Goal: Transaction & Acquisition: Obtain resource

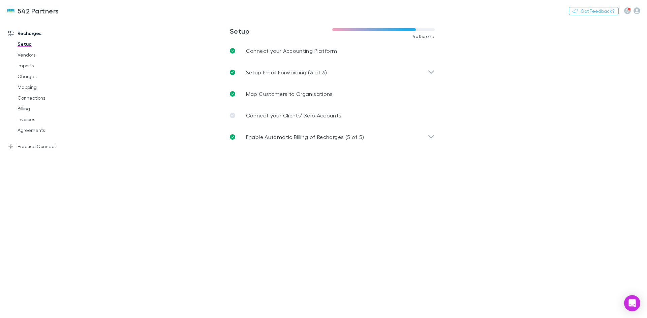
click at [32, 120] on link "Invoices" at bounding box center [51, 119] width 80 height 11
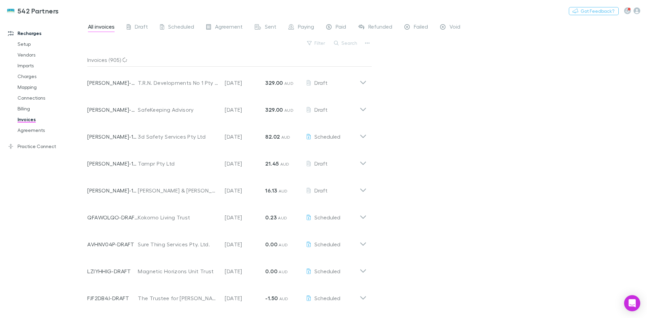
click at [353, 44] on button "Search" at bounding box center [345, 43] width 31 height 8
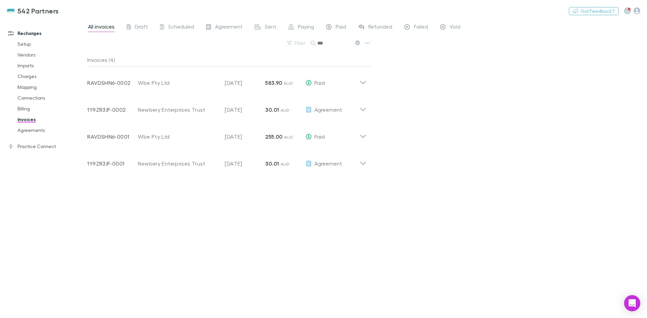
type input "***"
click at [117, 83] on p "RAVDSHN6-0002" at bounding box center [112, 83] width 51 height 8
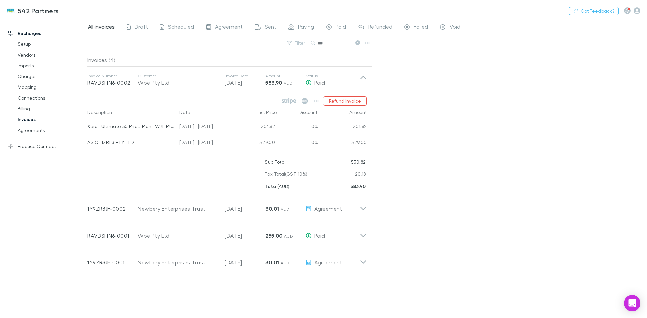
click at [361, 76] on icon at bounding box center [362, 79] width 7 height 13
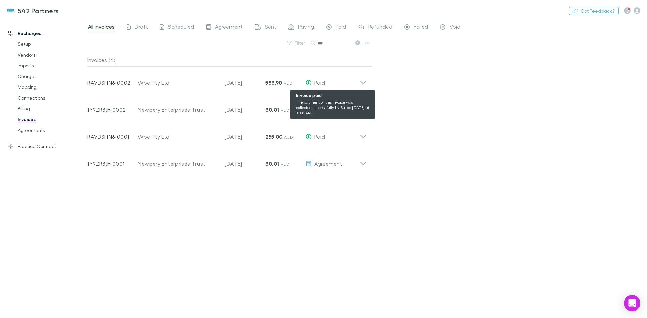
click at [321, 82] on span "Paid" at bounding box center [319, 82] width 10 height 6
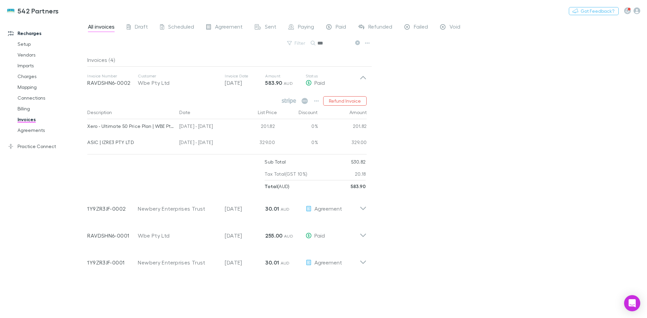
click at [364, 80] on icon at bounding box center [362, 79] width 7 height 13
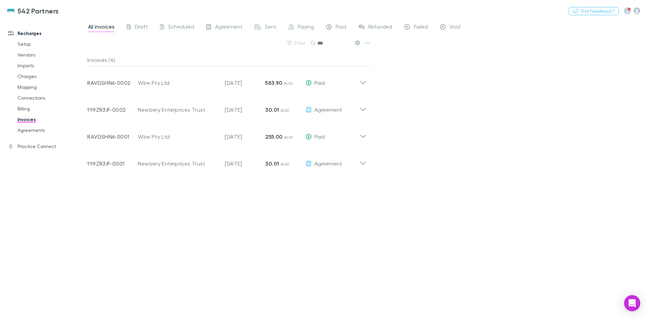
drag, startPoint x: 91, startPoint y: 82, endPoint x: 452, endPoint y: 123, distance: 363.3
click at [452, 123] on div "All invoices Draft Scheduled Agreement Sent Paying Paid Refunded Failed Void Fi…" at bounding box center [366, 168] width 559 height 299
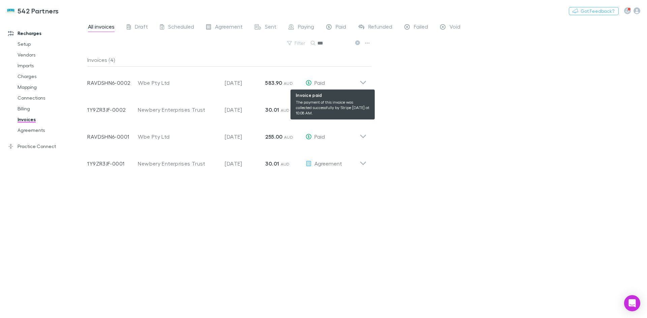
click at [310, 82] on icon at bounding box center [308, 82] width 6 height 5
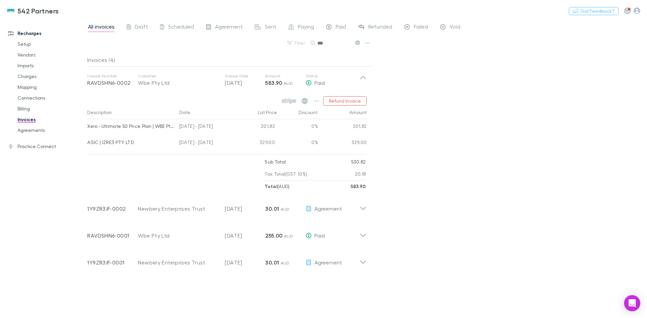
click at [361, 80] on icon at bounding box center [362, 79] width 7 height 13
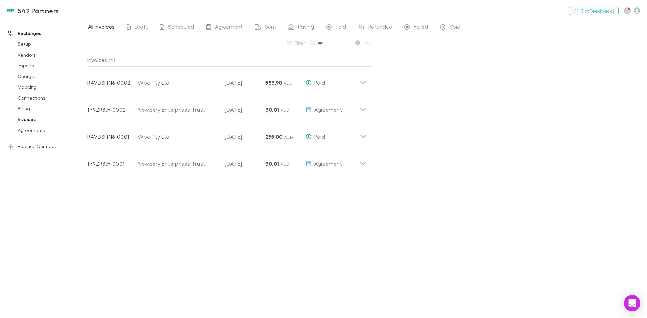
click at [367, 43] on icon "button" at bounding box center [367, 42] width 5 height 1
click at [446, 68] on div at bounding box center [323, 159] width 647 height 318
click at [362, 81] on icon at bounding box center [362, 79] width 7 height 13
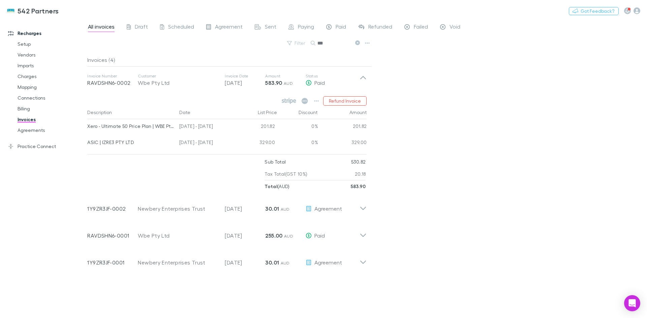
click at [362, 81] on icon at bounding box center [362, 79] width 7 height 13
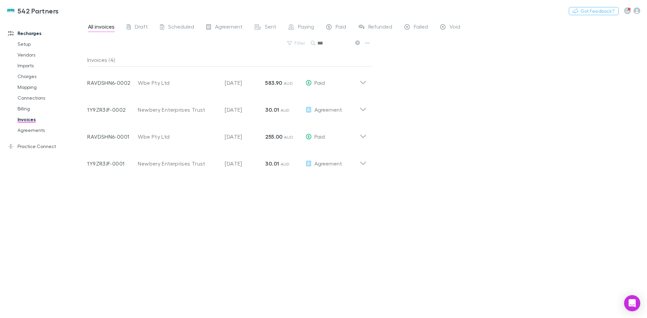
click at [334, 28] on div "Paid" at bounding box center [336, 27] width 20 height 9
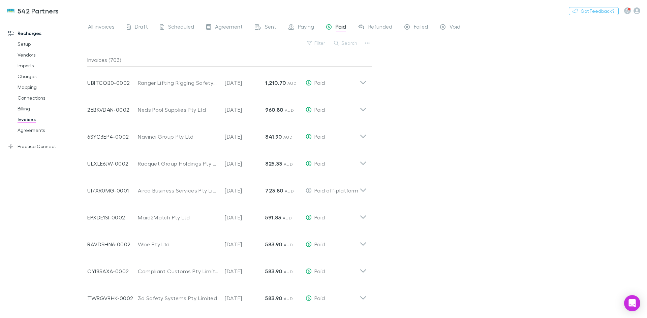
drag, startPoint x: 349, startPoint y: 39, endPoint x: 352, endPoint y: 42, distance: 4.1
click at [349, 39] on button "Search" at bounding box center [345, 43] width 31 height 8
type input "***"
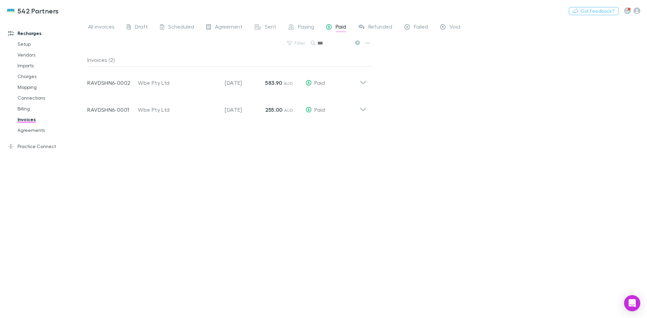
click at [370, 78] on div "Invoice Number RAVDSHN6-0002 Customer Wbe Pty Ltd Invoice Date 05 Sep 2025 Amou…" at bounding box center [227, 80] width 290 height 27
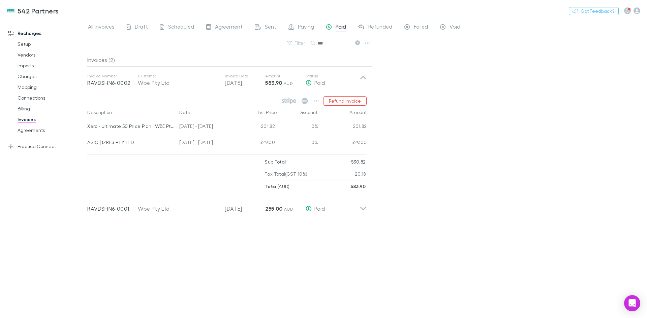
click at [368, 81] on div "Invoice Number RAVDSHN6-0002 Customer Wbe Pty Ltd Invoice Date 05 Sep 2025 Amou…" at bounding box center [227, 80] width 290 height 27
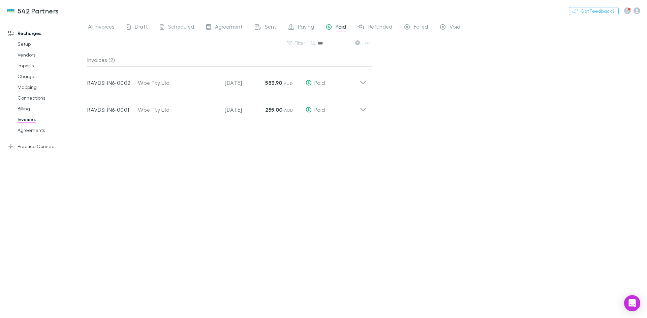
click at [285, 77] on p "Amount" at bounding box center [285, 75] width 40 height 5
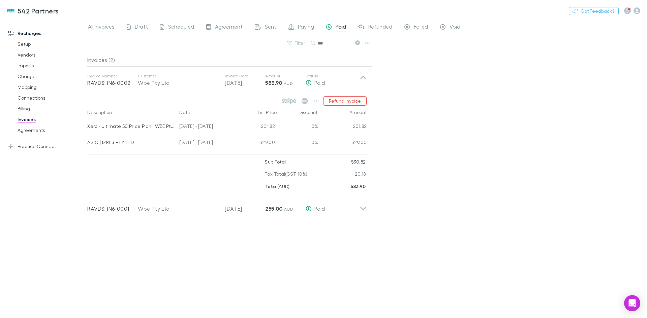
click at [154, 83] on div "Wbe Pty Ltd" at bounding box center [178, 83] width 80 height 8
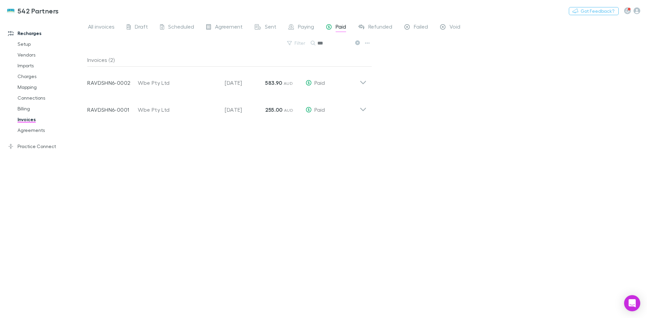
click at [634, 11] on icon "button" at bounding box center [636, 10] width 7 height 7
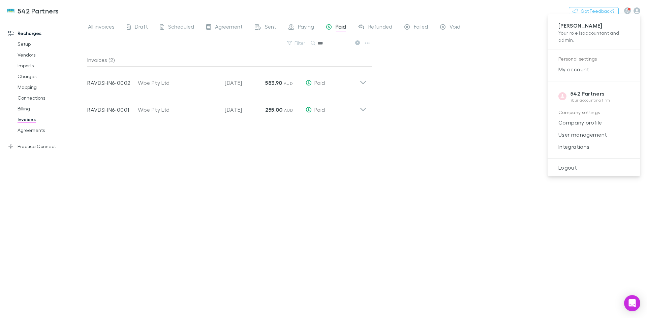
click at [465, 158] on div at bounding box center [323, 159] width 647 height 318
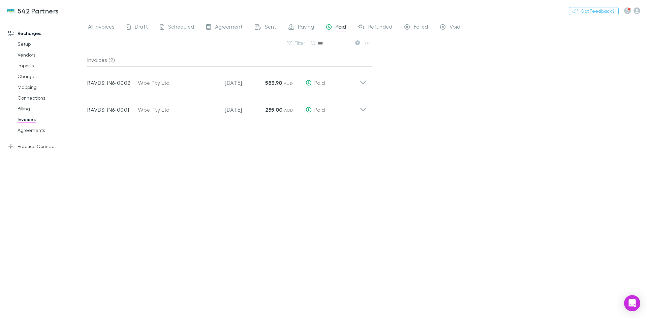
click at [635, 305] on div "Open Intercom Messenger" at bounding box center [632, 303] width 16 height 16
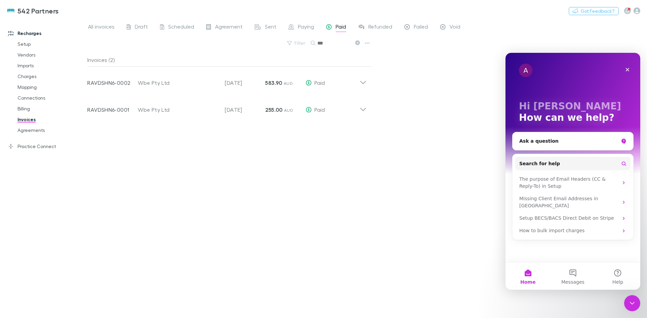
click at [536, 140] on div "Ask a question" at bounding box center [568, 141] width 99 height 7
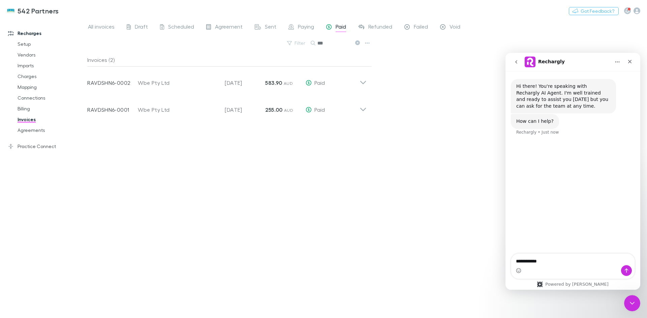
type textarea "**********"
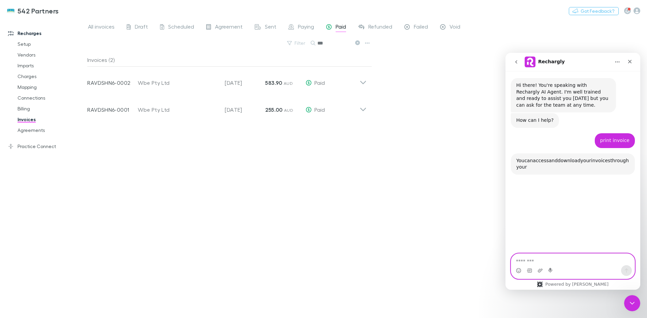
scroll to position [65, 0]
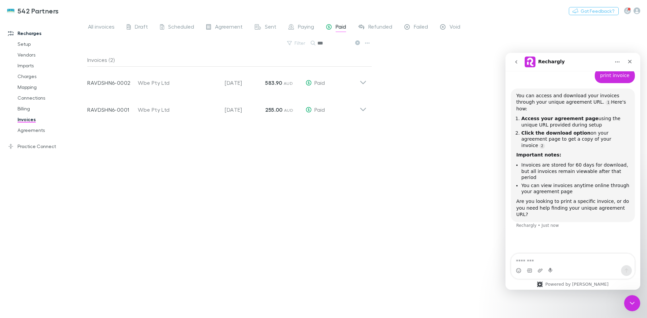
click at [216, 29] on span "Agreement" at bounding box center [229, 27] width 28 height 9
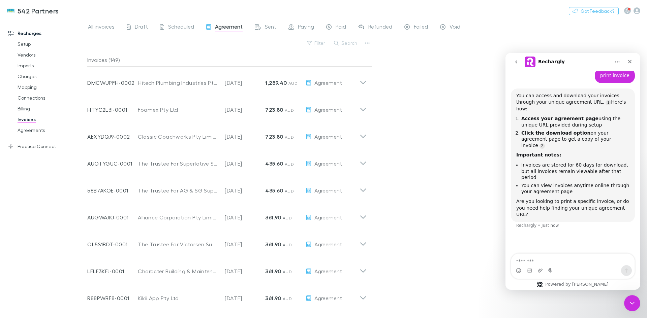
click at [352, 39] on button "Search" at bounding box center [345, 43] width 31 height 8
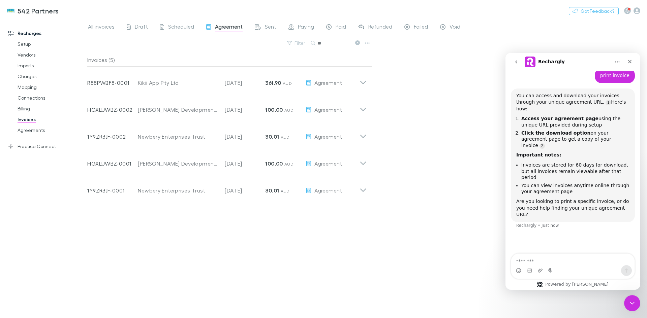
type input "*"
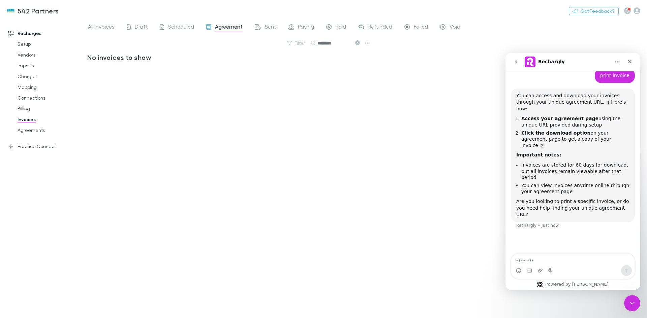
type input "********"
click at [28, 131] on link "Agreements" at bounding box center [51, 130] width 80 height 11
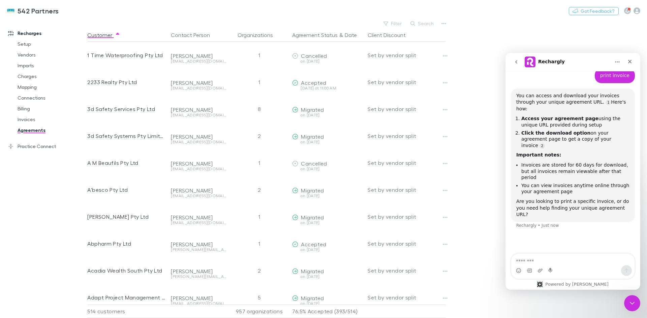
click at [426, 22] on button "Search" at bounding box center [422, 24] width 31 height 8
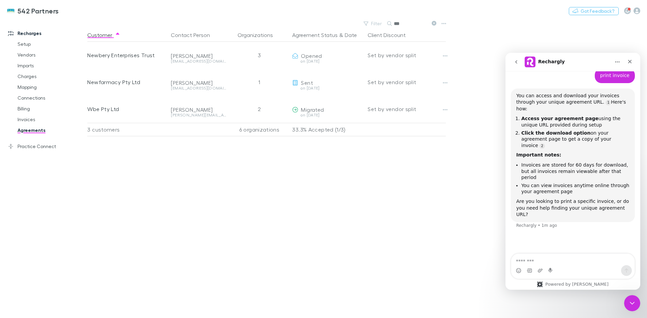
click at [0, 0] on button "Copy link" at bounding box center [0, 0] width 0 height 0
drag, startPoint x: 407, startPoint y: 21, endPoint x: 377, endPoint y: 20, distance: 30.0
click at [378, 19] on div "542 Partners Nothing Got Feedback? Recharges Setup Vendors Imports Charges Mapp…" at bounding box center [323, 159] width 647 height 318
type input "******"
click at [0, 0] on button "Copy link" at bounding box center [0, 0] width 0 height 0
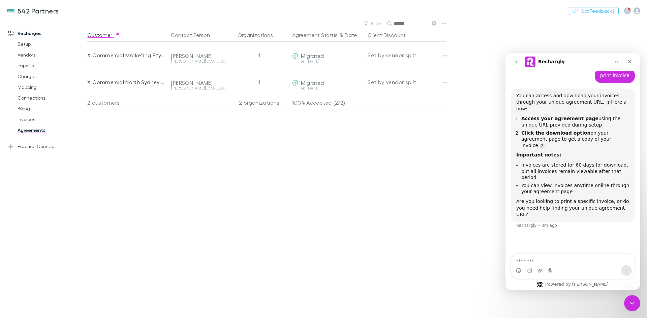
click at [0, 0] on button "Copy link" at bounding box center [0, 0] width 0 height 0
click at [629, 65] on div "Close" at bounding box center [629, 62] width 12 height 12
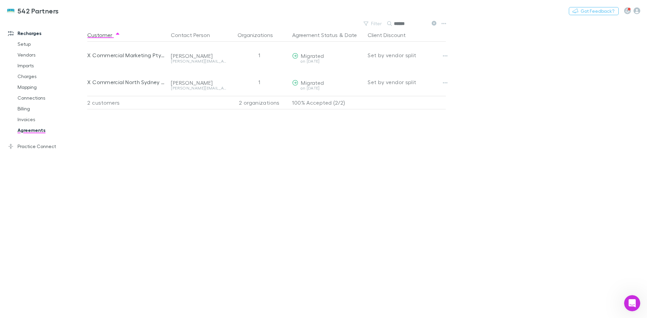
scroll to position [23, 0]
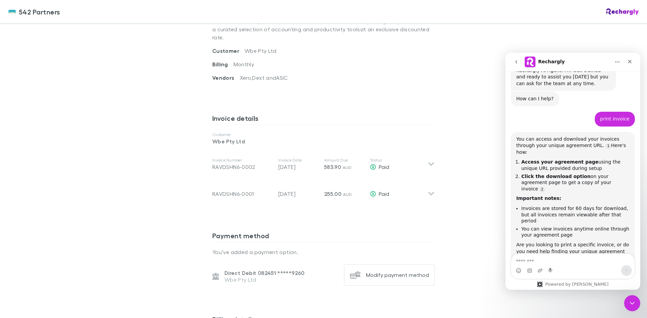
scroll to position [337, 0]
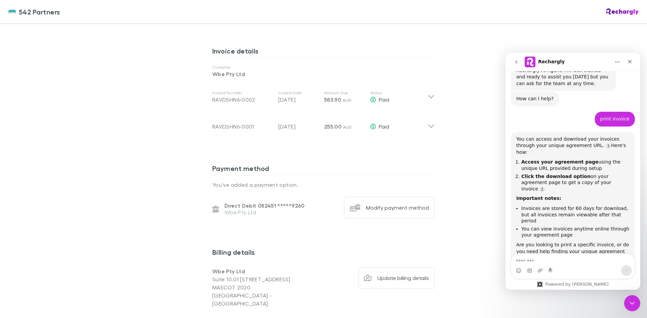
click at [429, 93] on icon at bounding box center [430, 97] width 7 height 8
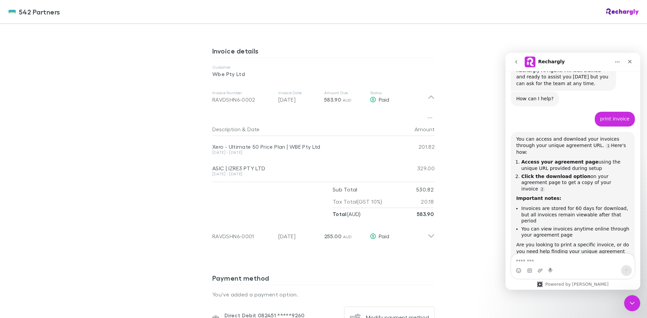
click at [427, 115] on icon "button" at bounding box center [429, 117] width 5 height 5
click at [376, 123] on p "Download PDF" at bounding box center [386, 123] width 82 height 8
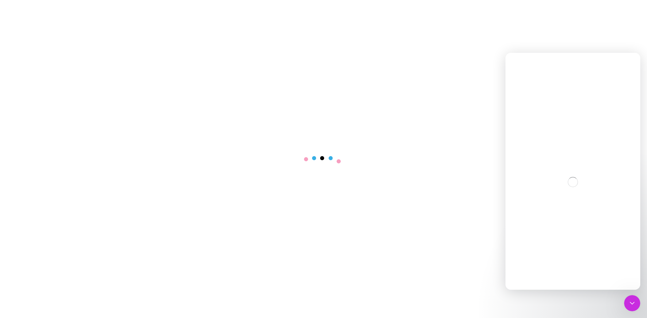
click at [635, 305] on icon "Close Intercom Messenger" at bounding box center [632, 303] width 8 height 8
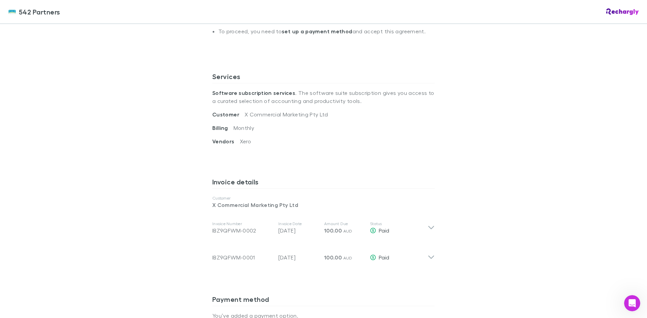
scroll to position [269, 0]
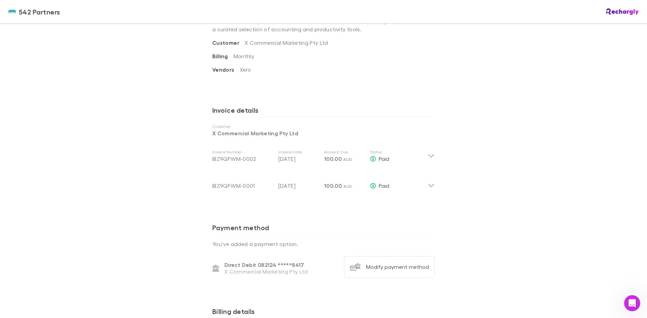
click at [432, 154] on div "Invoice Number IBZ9QFWM-0002 Invoice Date 05 Sep 2025 Amount Due 100.00 AUD Sta…" at bounding box center [323, 156] width 233 height 27
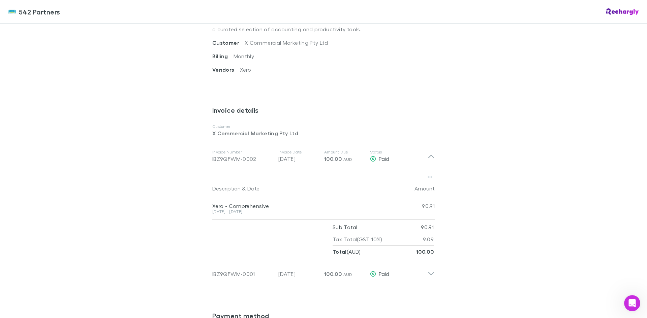
click at [427, 175] on icon "button" at bounding box center [429, 176] width 5 height 5
click at [399, 191] on p "Download PDF" at bounding box center [386, 191] width 82 height 8
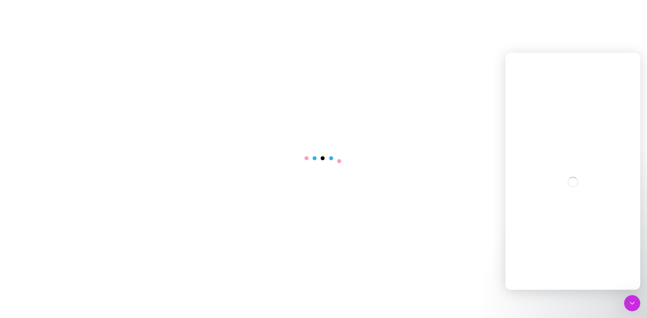
click at [640, 301] on html at bounding box center [632, 303] width 16 height 16
click at [632, 304] on icon "Close Intercom Messenger" at bounding box center [632, 303] width 8 height 8
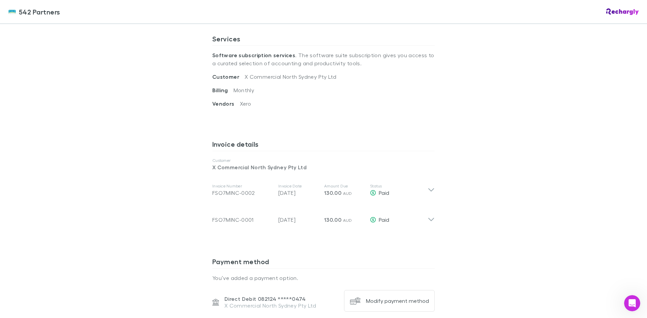
scroll to position [236, 0]
click at [430, 187] on icon at bounding box center [430, 190] width 7 height 8
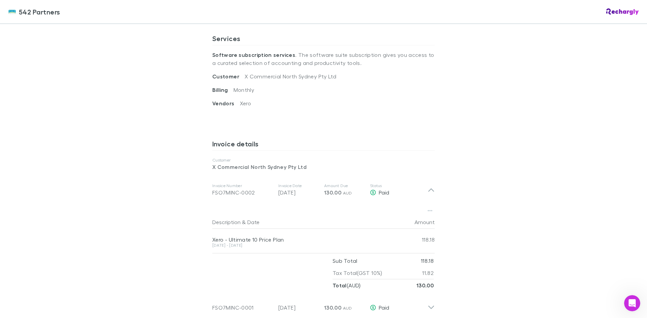
click at [428, 208] on button "button" at bounding box center [429, 210] width 9 height 9
click at [369, 226] on p "Download PDF" at bounding box center [386, 224] width 82 height 8
